Goal: Navigation & Orientation: Understand site structure

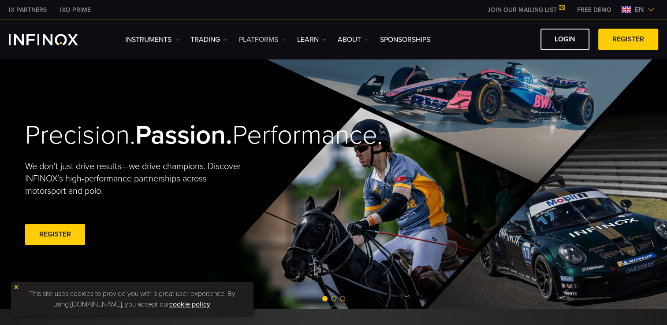
click at [285, 39] on img at bounding box center [284, 39] width 4 height 4
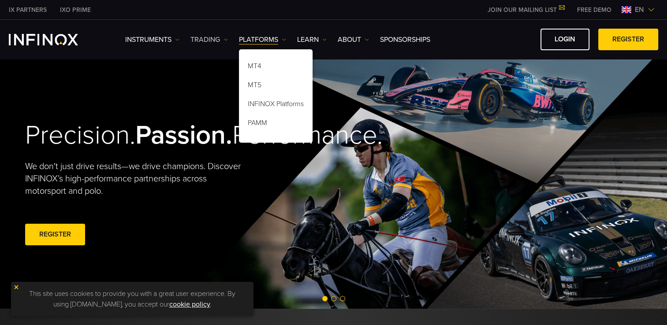
click at [223, 40] on link "TRADING" at bounding box center [208, 39] width 37 height 11
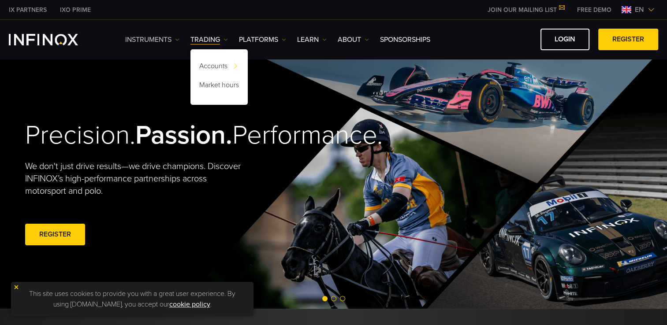
click at [164, 37] on link "Instruments" at bounding box center [152, 39] width 54 height 11
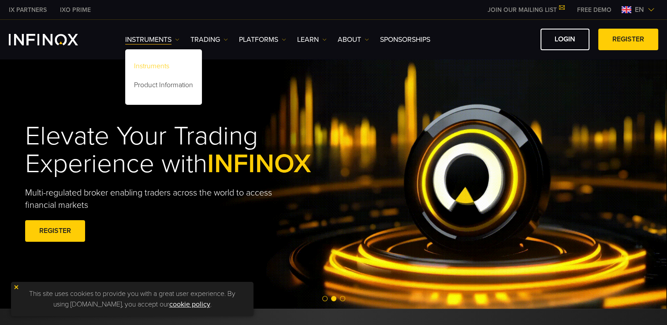
click at [163, 68] on link "Instruments" at bounding box center [163, 67] width 77 height 19
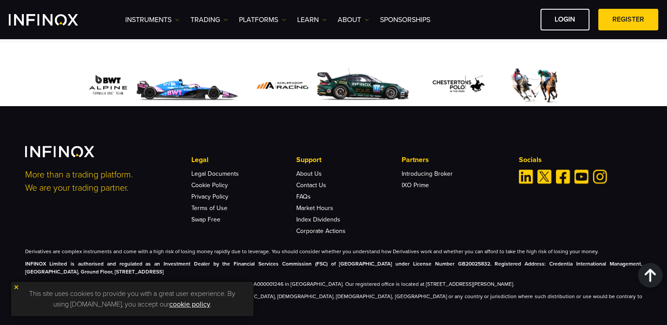
scroll to position [924, 0]
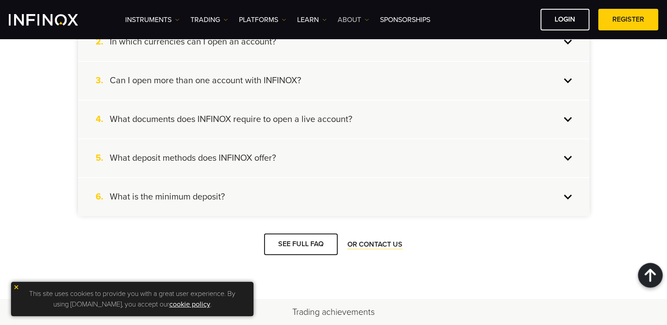
click at [365, 19] on link "ABOUT" at bounding box center [353, 20] width 31 height 11
click at [404, 20] on link "SPONSORSHIPS" at bounding box center [405, 20] width 50 height 11
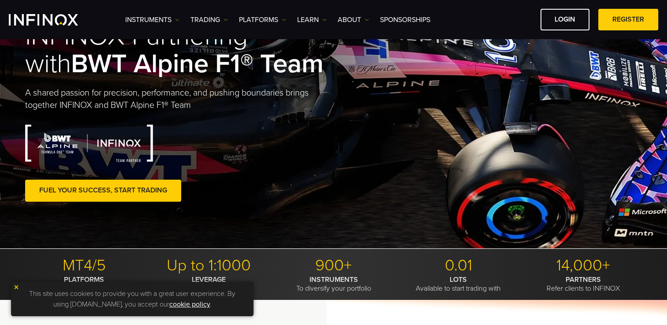
scroll to position [176, 0]
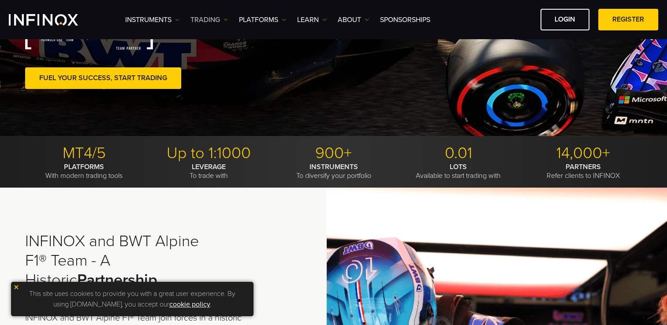
click at [226, 19] on img at bounding box center [225, 20] width 4 height 4
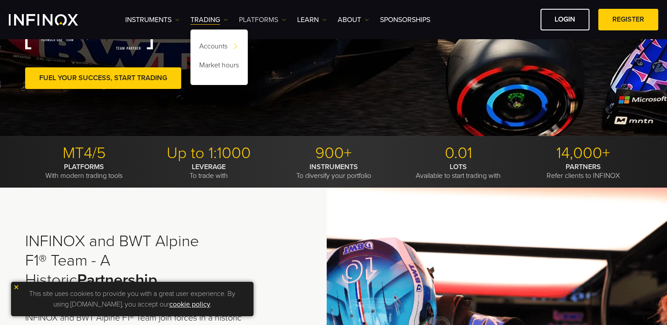
click at [279, 19] on link "PLATFORMS" at bounding box center [262, 20] width 47 height 11
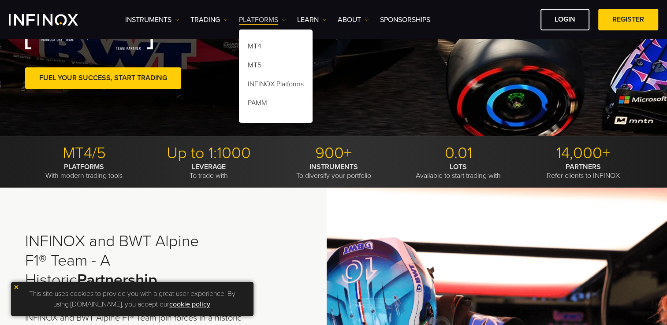
scroll to position [0, 0]
click at [280, 82] on link "INFINOX Platforms" at bounding box center [276, 85] width 74 height 19
